Goal: Information Seeking & Learning: Learn about a topic

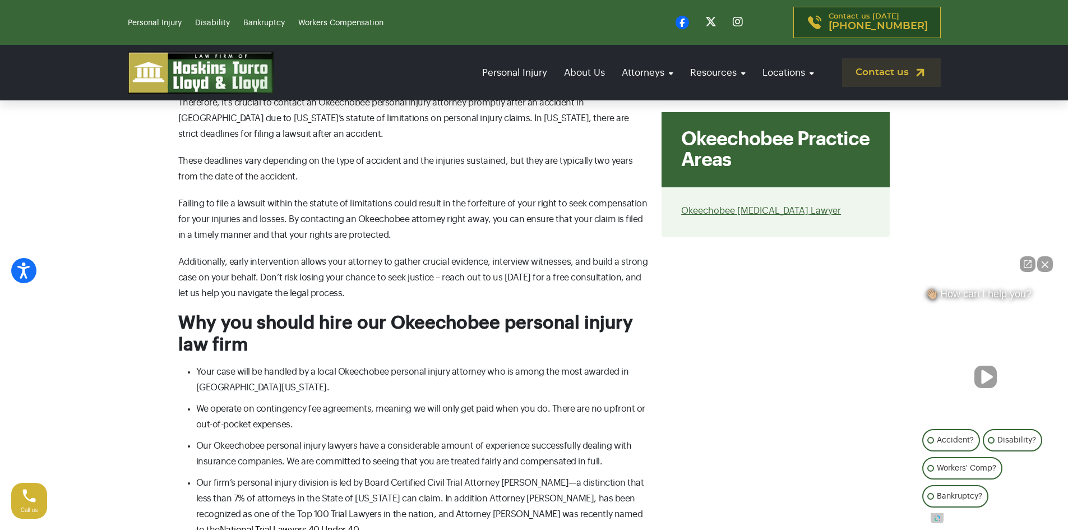
scroll to position [5100, 0]
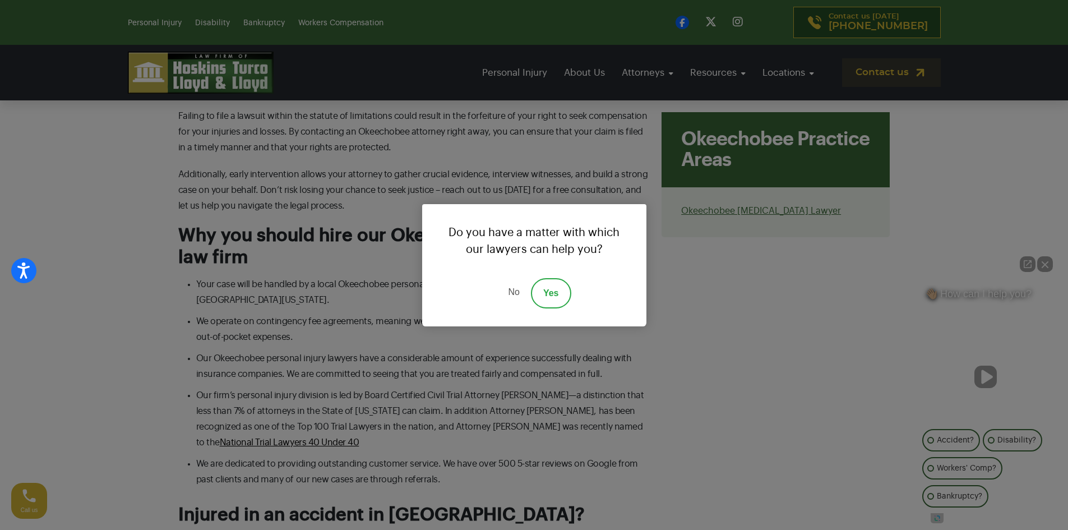
drag, startPoint x: 512, startPoint y: 294, endPoint x: 488, endPoint y: 294, distance: 24.1
click at [511, 293] on link "No" at bounding box center [514, 293] width 34 height 30
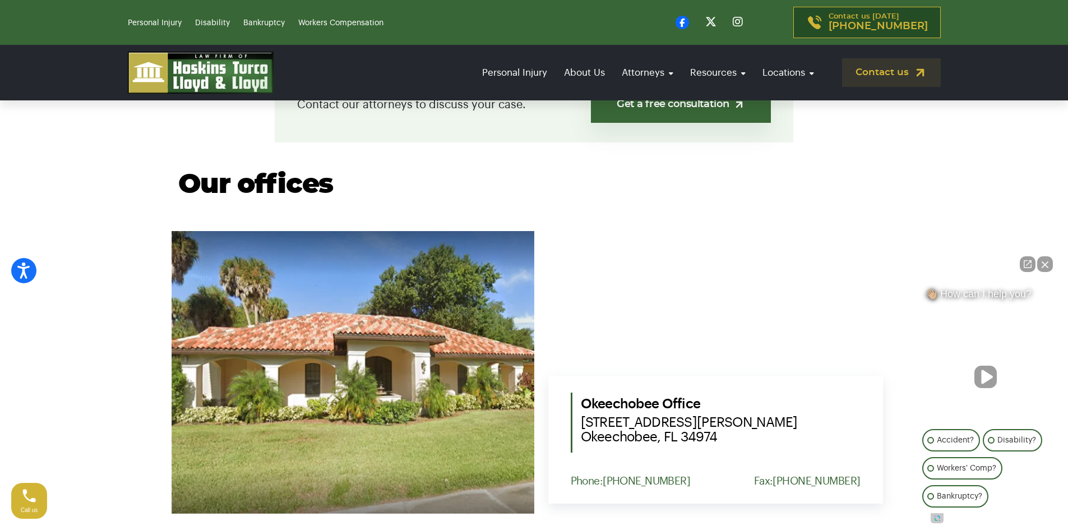
scroll to position [392, 0]
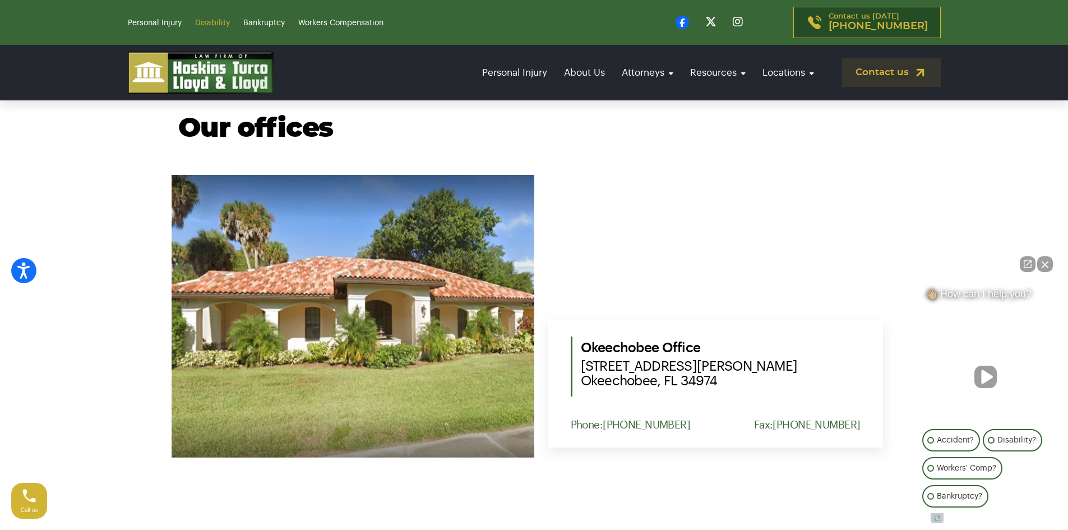
click at [214, 21] on link "Disability" at bounding box center [212, 23] width 35 height 8
